Goal: Transaction & Acquisition: Book appointment/travel/reservation

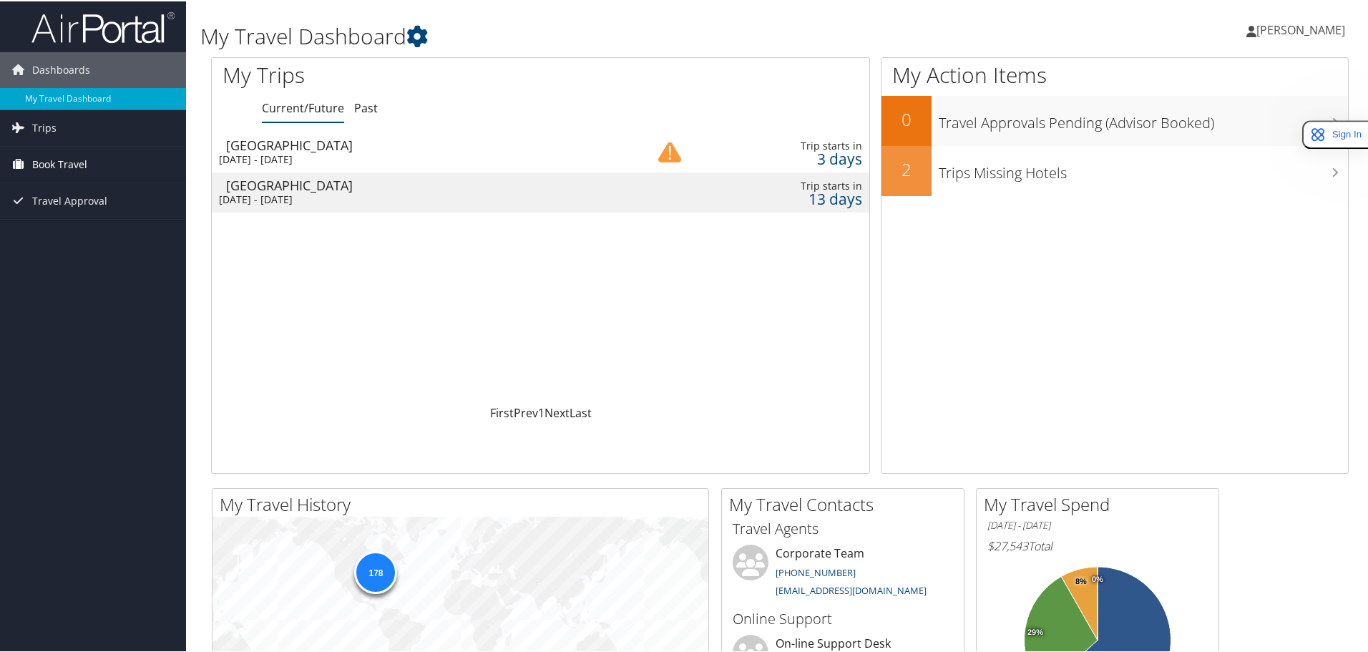
click at [94, 164] on link "Book Travel" at bounding box center [93, 163] width 186 height 36
click at [56, 232] on link "Book/Manage Online Trips" at bounding box center [93, 234] width 186 height 21
